Goal: Check status

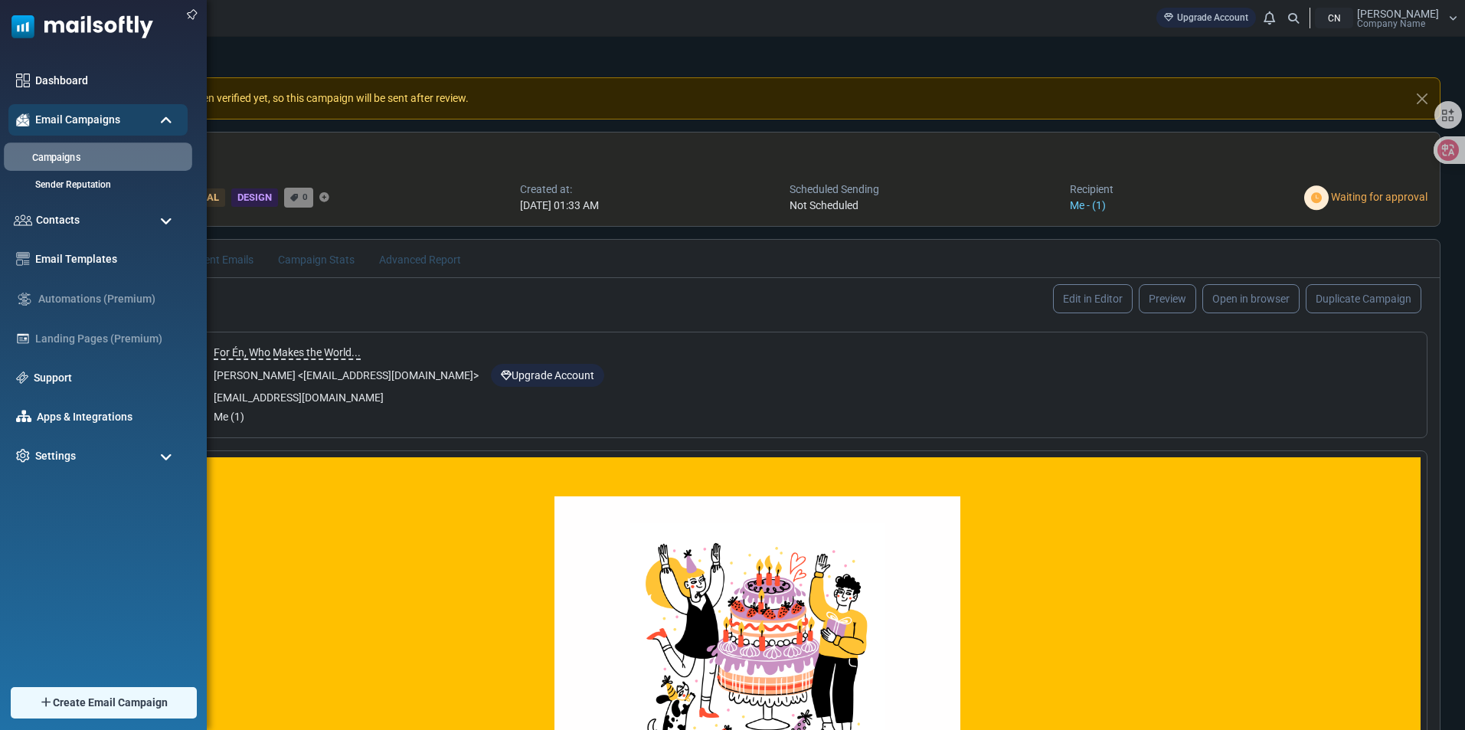
click at [71, 162] on link "Campaigns" at bounding box center [96, 158] width 184 height 15
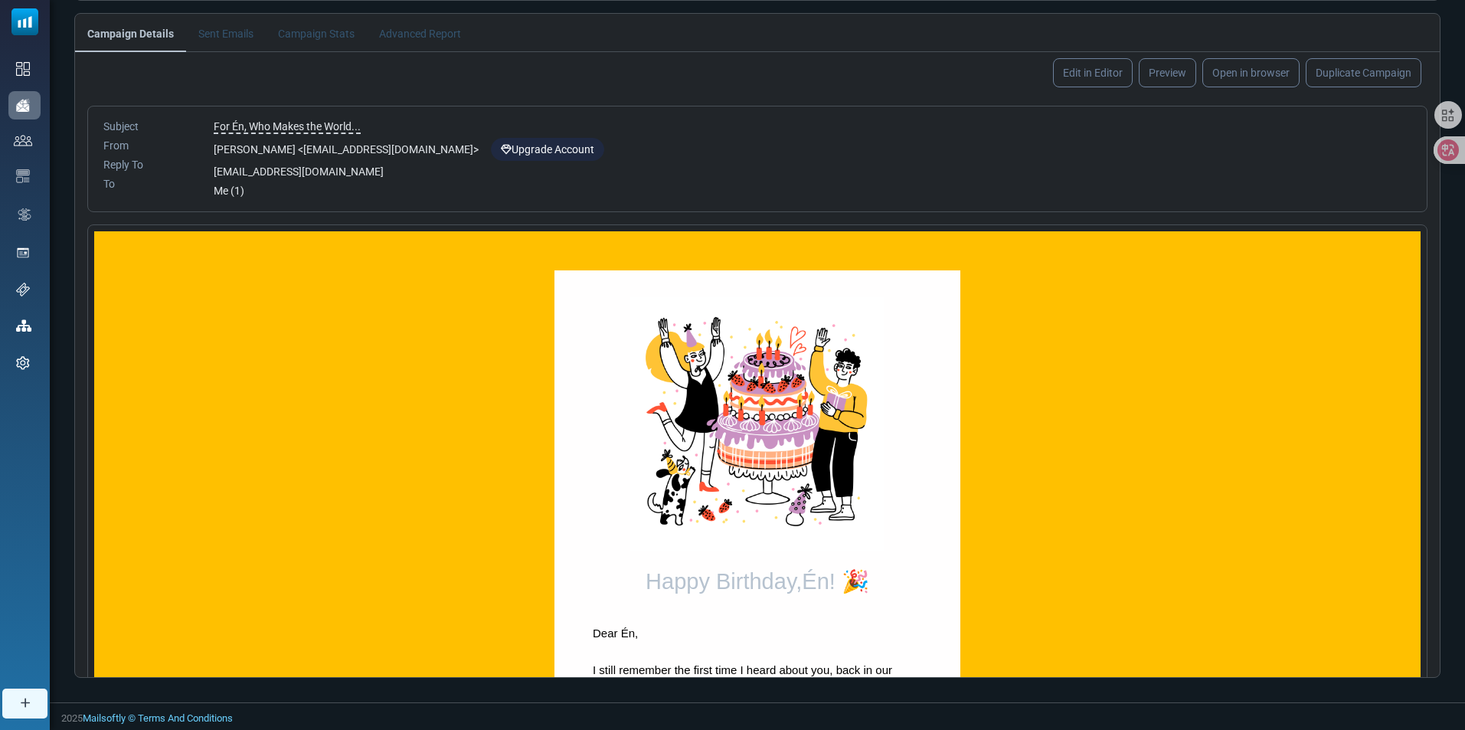
click at [308, 37] on li "Campaign Stats" at bounding box center [316, 33] width 101 height 38
